Goal: Submit feedback/report problem: Leave review/rating

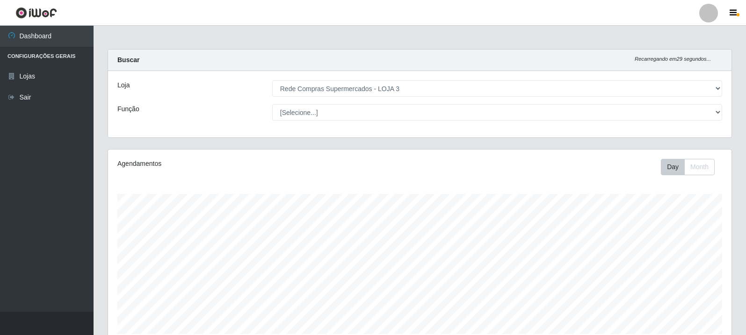
select select "162"
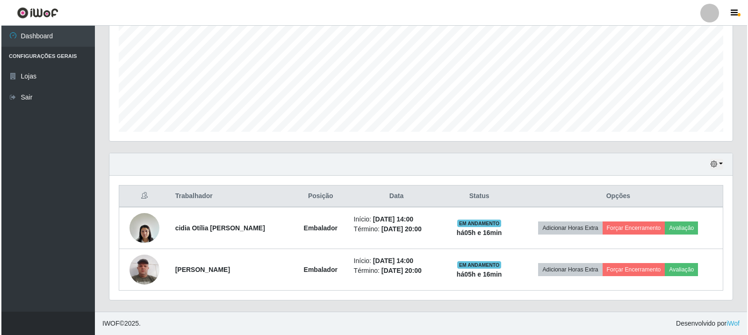
scroll to position [194, 623]
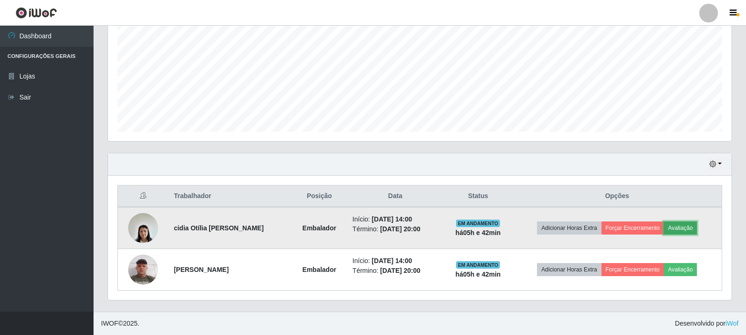
click at [694, 223] on button "Avaliação" at bounding box center [679, 228] width 33 height 13
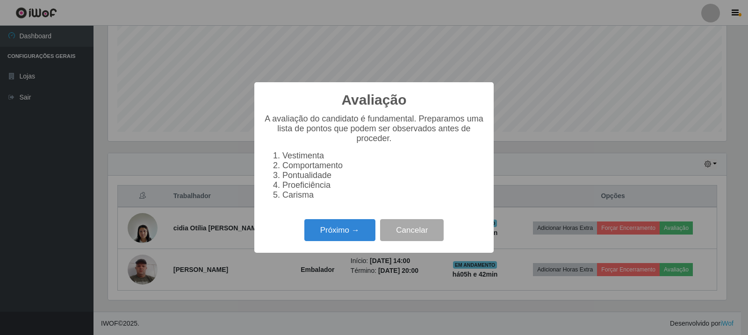
scroll to position [194, 618]
click at [375, 236] on button "Próximo →" at bounding box center [339, 230] width 71 height 22
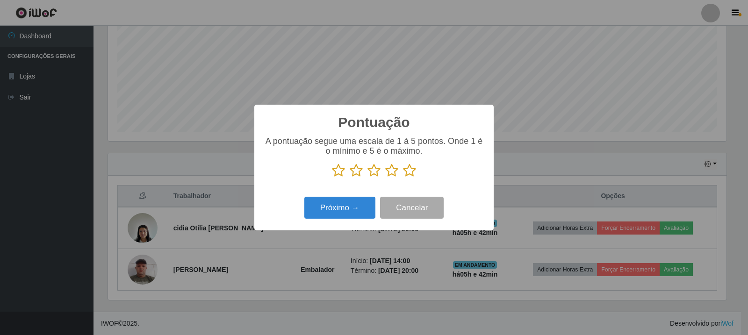
click at [408, 177] on icon at bounding box center [409, 171] width 13 height 14
click at [403, 178] on input "radio" at bounding box center [403, 178] width 0 height 0
click at [349, 200] on button "Próximo →" at bounding box center [339, 208] width 71 height 22
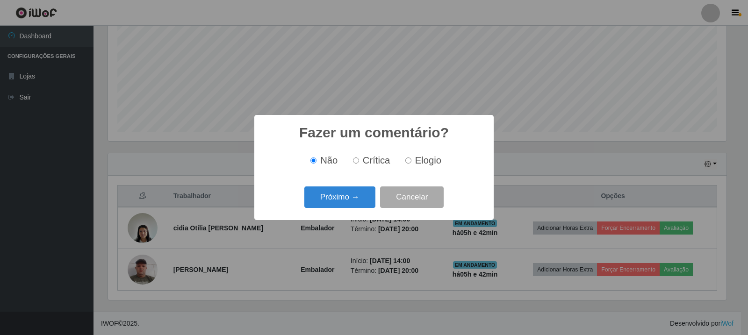
click at [413, 168] on div "Não Crítica Elogio" at bounding box center [374, 161] width 221 height 28
click at [341, 201] on button "Próximo →" at bounding box center [339, 197] width 71 height 22
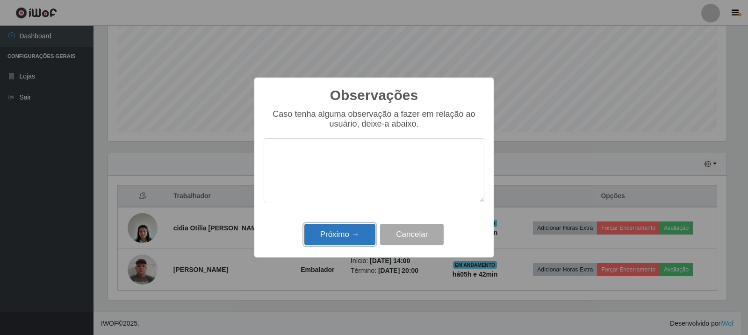
click at [362, 242] on button "Próximo →" at bounding box center [339, 235] width 71 height 22
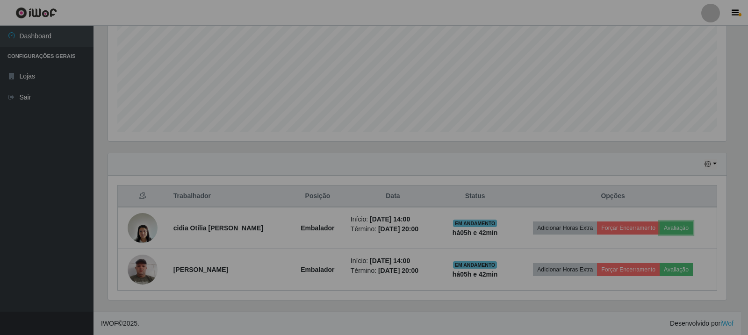
scroll to position [194, 623]
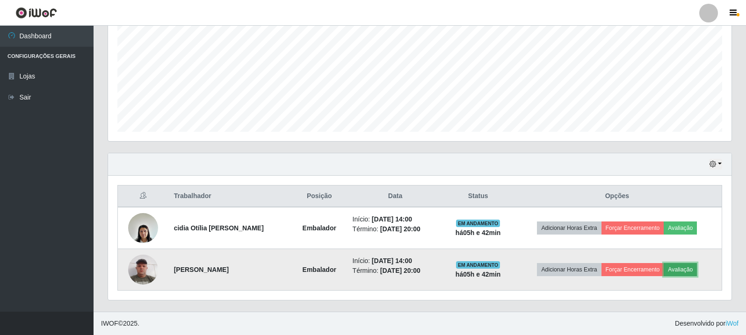
click at [688, 269] on button "Avaliação" at bounding box center [679, 269] width 33 height 13
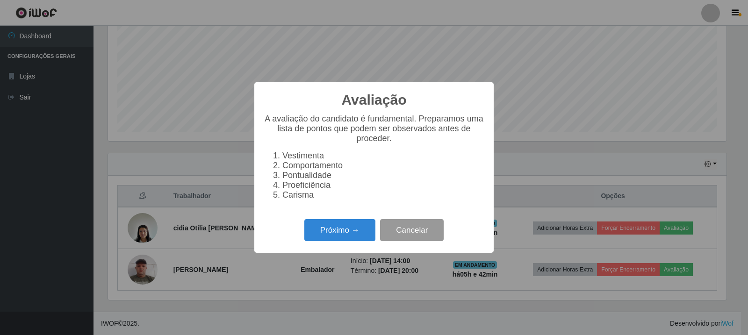
scroll to position [194, 618]
click at [364, 238] on button "Próximo →" at bounding box center [339, 230] width 71 height 22
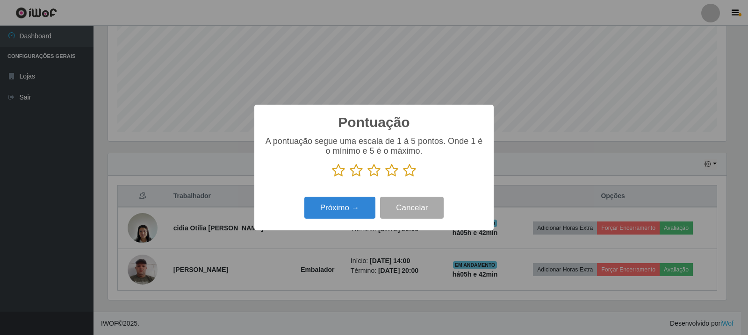
scroll to position [467213, 466789]
click at [406, 176] on icon at bounding box center [409, 171] width 13 height 14
click at [403, 178] on input "radio" at bounding box center [403, 178] width 0 height 0
click at [332, 196] on div "Próximo → Cancelar" at bounding box center [374, 207] width 221 height 27
click at [334, 203] on button "Próximo →" at bounding box center [339, 208] width 71 height 22
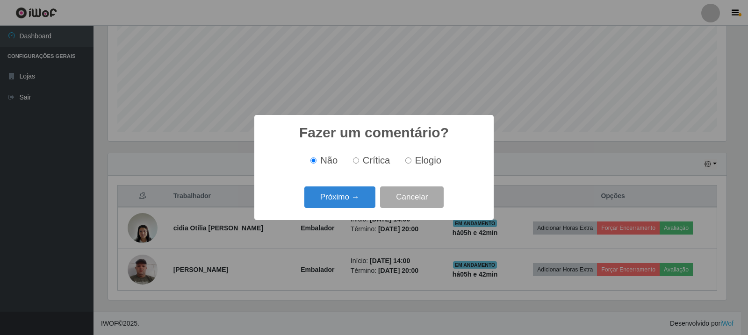
click at [419, 162] on span "Elogio" at bounding box center [428, 160] width 26 height 10
click at [411, 162] on input "Elogio" at bounding box center [408, 161] width 6 height 6
radio input "true"
click at [354, 192] on button "Próximo →" at bounding box center [339, 197] width 71 height 22
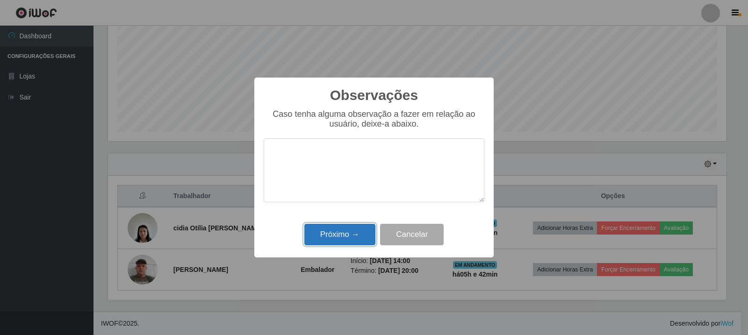
click at [363, 226] on button "Próximo →" at bounding box center [339, 235] width 71 height 22
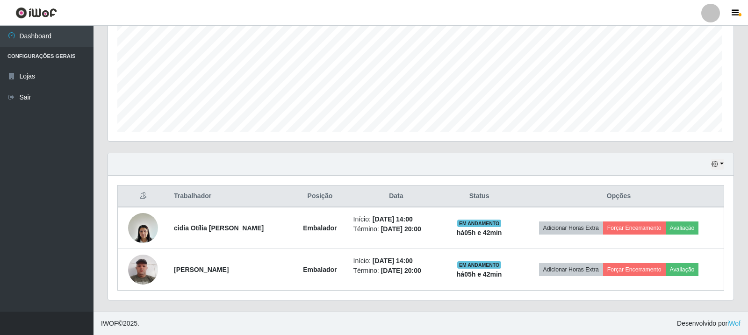
scroll to position [194, 623]
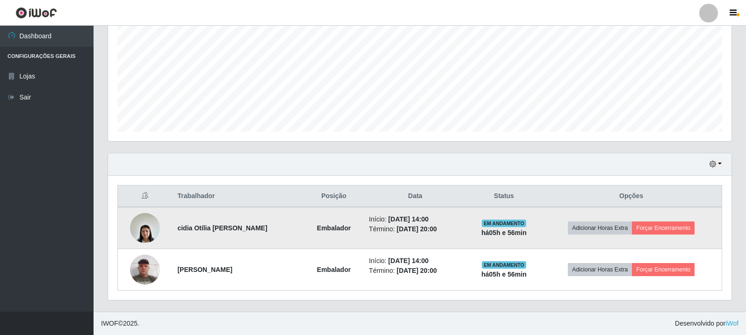
click at [664, 235] on td "Adicionar Horas Extra Forçar Encerramento" at bounding box center [630, 228] width 181 height 42
click at [664, 229] on button "Forçar Encerramento" at bounding box center [662, 228] width 63 height 13
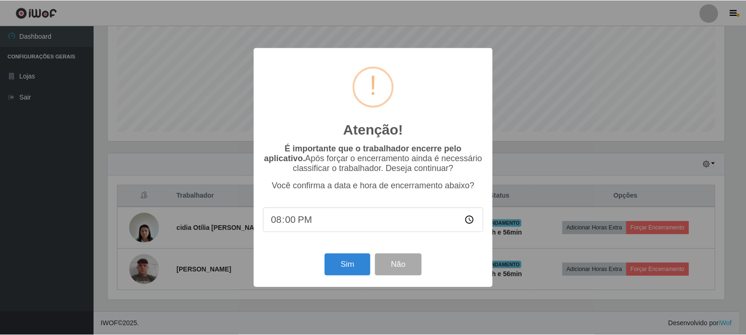
scroll to position [194, 618]
click at [361, 270] on button "Sim" at bounding box center [347, 265] width 45 height 22
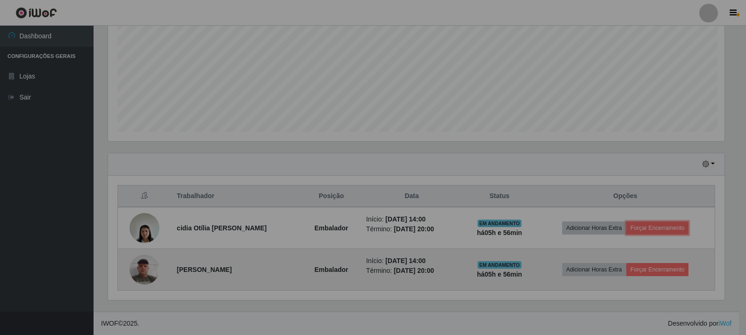
scroll to position [194, 623]
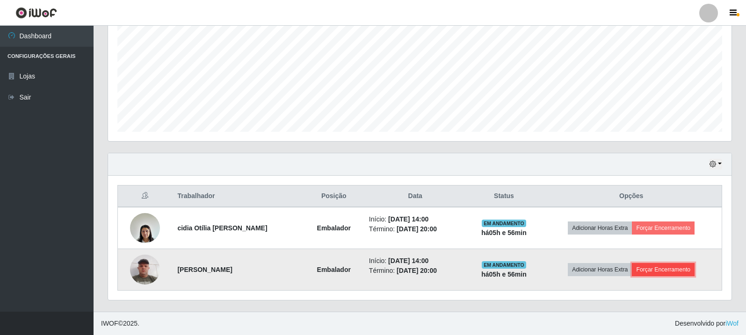
click at [667, 270] on button "Forçar Encerramento" at bounding box center [662, 269] width 63 height 13
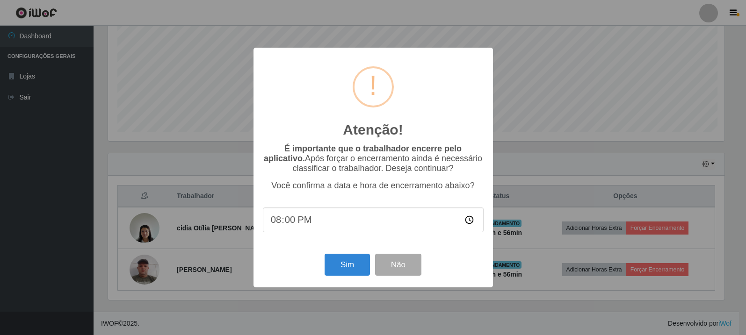
scroll to position [194, 618]
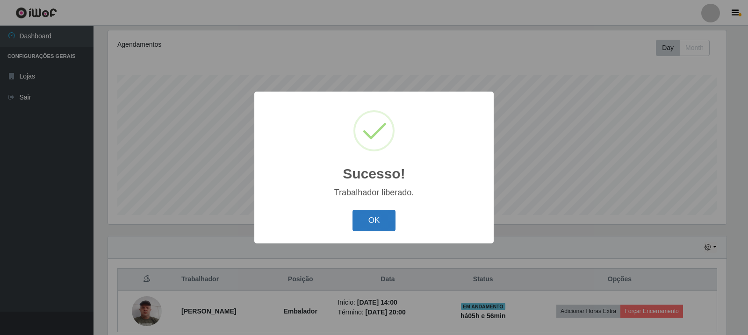
click at [368, 230] on button "OK" at bounding box center [373, 221] width 43 height 22
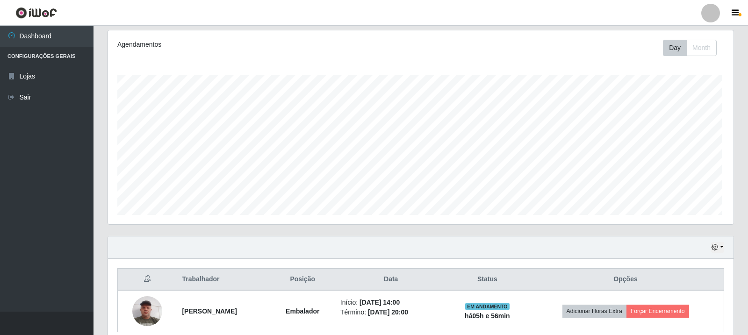
scroll to position [194, 623]
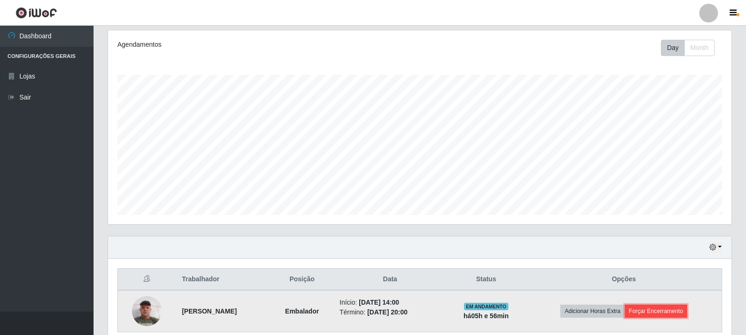
click at [656, 310] on button "Forçar Encerramento" at bounding box center [655, 311] width 63 height 13
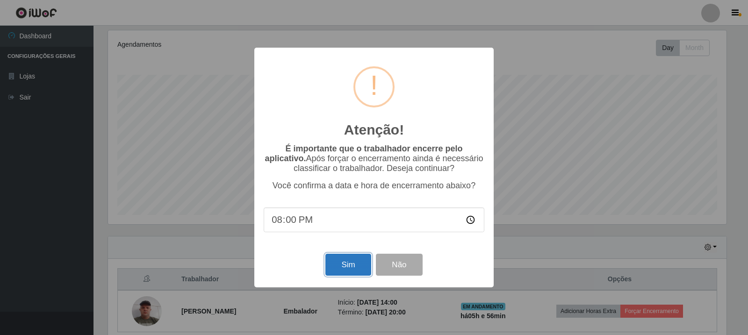
click at [344, 262] on button "Sim" at bounding box center [347, 265] width 45 height 22
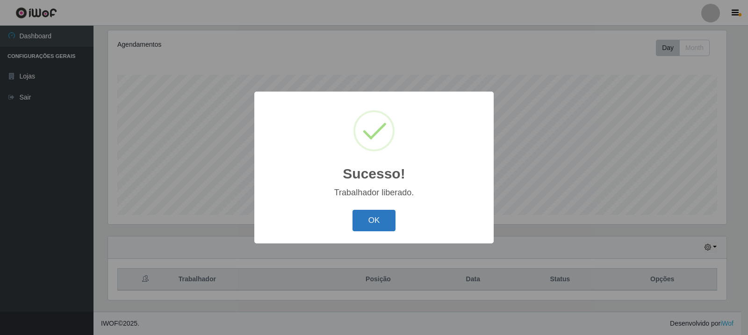
click at [387, 213] on button "OK" at bounding box center [373, 221] width 43 height 22
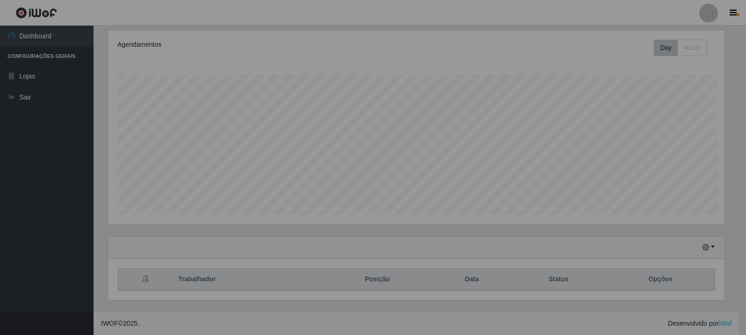
scroll to position [194, 623]
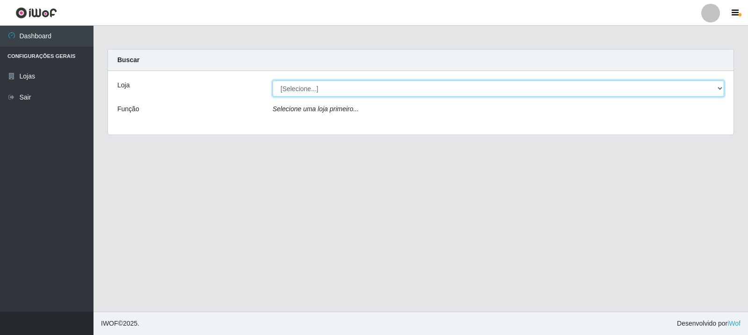
click at [452, 83] on select "[Selecione...] Rede Compras Supermercados - LOJA 3" at bounding box center [498, 88] width 452 height 16
select select "162"
click at [272, 80] on select "[Selecione...] Rede Compras Supermercados - LOJA 3" at bounding box center [498, 88] width 452 height 16
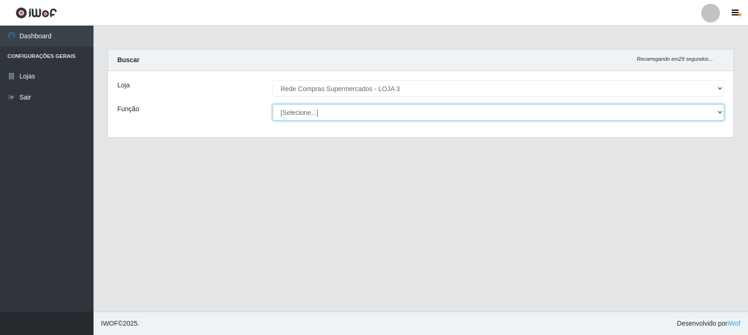
drag, startPoint x: 449, startPoint y: 94, endPoint x: 441, endPoint y: 115, distance: 21.9
click at [441, 115] on select "[Selecione...] ASG ASG + ASG ++ Balconista Balconista + Balconista ++ Embalador…" at bounding box center [498, 112] width 452 height 16
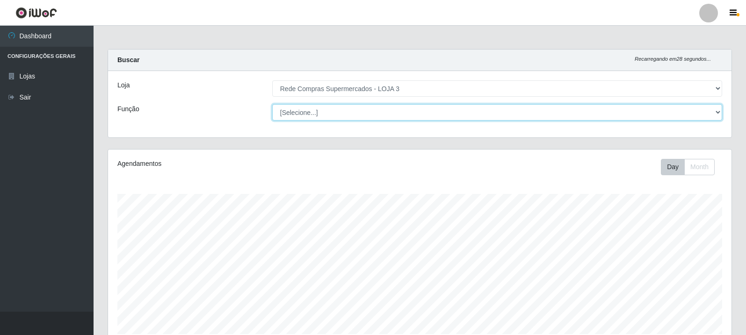
scroll to position [194, 623]
click at [447, 109] on select "[Selecione...] ASG ASG + ASG ++ Balconista Balconista + Balconista ++ Embalador…" at bounding box center [497, 112] width 450 height 16
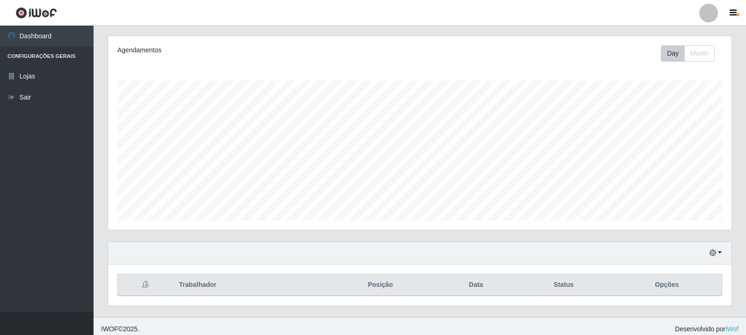
scroll to position [119, 0]
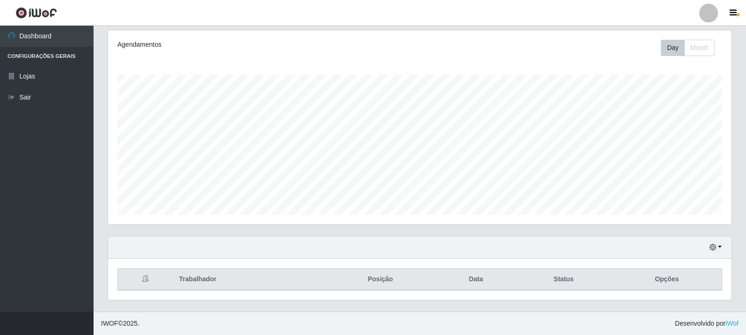
select select "24"
